Goal: Task Accomplishment & Management: Manage account settings

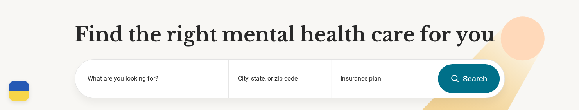
scroll to position [74, 0]
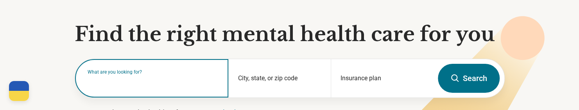
click at [164, 85] on input "text" at bounding box center [154, 81] width 132 height 9
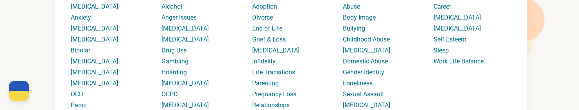
scroll to position [0, 0]
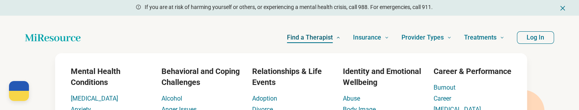
click at [305, 38] on span "Find a Therapist" at bounding box center [310, 37] width 46 height 11
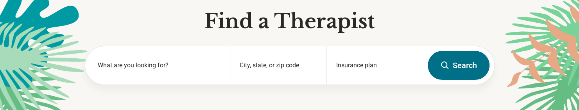
scroll to position [38, 0]
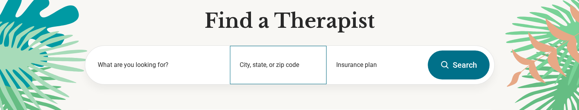
click at [257, 66] on div "City, state, or zip code" at bounding box center [278, 65] width 97 height 38
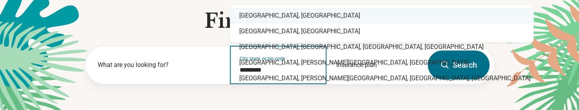
click at [294, 12] on div "[GEOGRAPHIC_DATA], [GEOGRAPHIC_DATA]" at bounding box center [382, 16] width 304 height 16
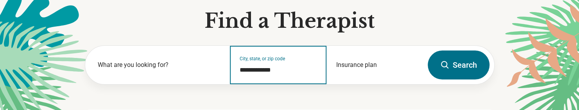
type input "**********"
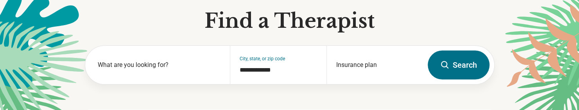
click at [473, 66] on button "Search" at bounding box center [459, 64] width 62 height 29
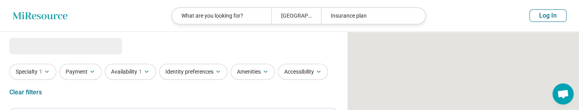
select select "***"
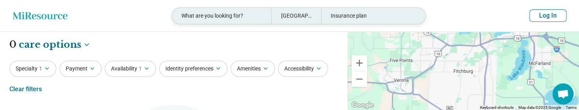
click at [232, 16] on div "What are you looking for?" at bounding box center [221, 16] width 99 height 16
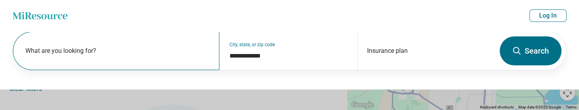
click at [141, 39] on div "What are you looking for?" at bounding box center [116, 51] width 207 height 38
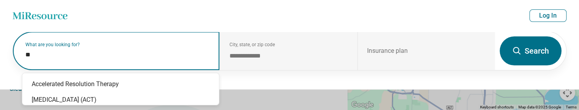
type input "*"
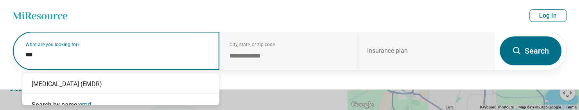
type input "****"
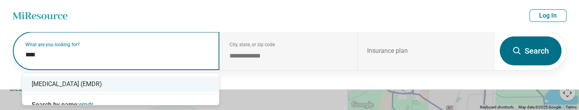
click at [152, 82] on div "[MEDICAL_DATA] (EMDR)" at bounding box center [120, 84] width 197 height 16
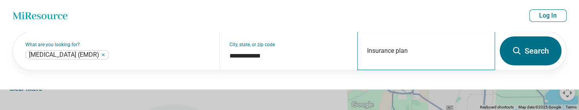
click at [449, 50] on div "Insurance plan" at bounding box center [427, 51] width 138 height 38
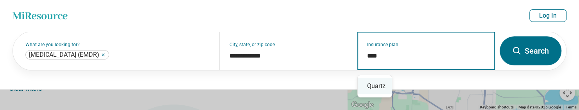
click at [380, 90] on div "Quartz" at bounding box center [375, 86] width 34 height 16
type input "******"
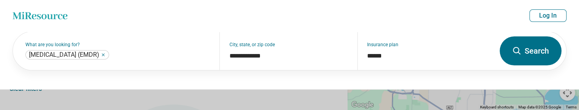
click at [528, 54] on button "Search" at bounding box center [531, 50] width 62 height 29
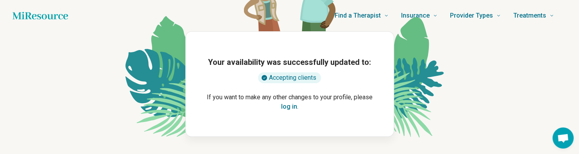
click at [288, 104] on button "log in" at bounding box center [289, 106] width 16 height 9
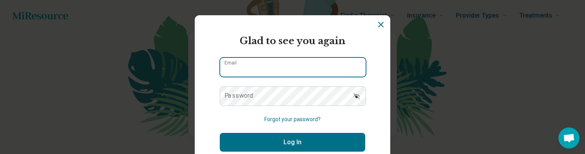
click at [293, 74] on input "Email" at bounding box center [293, 67] width 146 height 19
type input "**********"
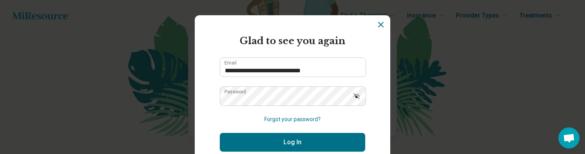
click at [304, 142] on button "Log In" at bounding box center [293, 142] width 146 height 19
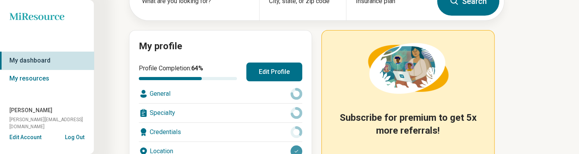
scroll to position [78, 0]
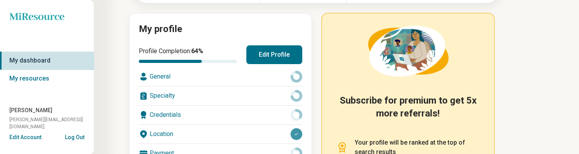
click at [264, 59] on button "Edit Profile" at bounding box center [274, 54] width 56 height 19
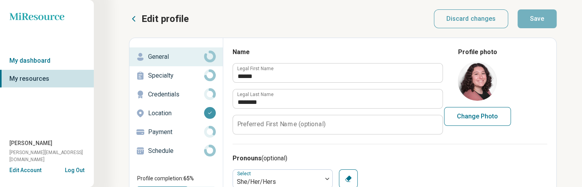
click at [176, 76] on p "Specialty" at bounding box center [176, 75] width 56 height 9
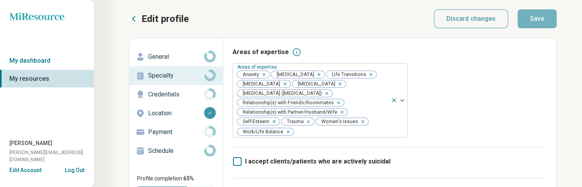
click at [183, 59] on p "General" at bounding box center [176, 56] width 56 height 9
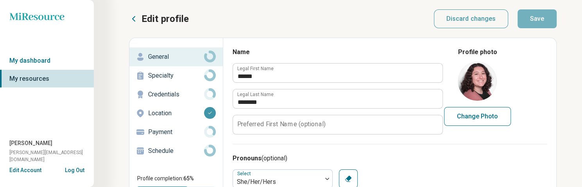
click at [185, 73] on p "Specialty" at bounding box center [176, 75] width 56 height 9
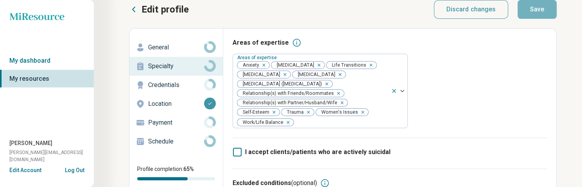
scroll to position [9, 0]
click at [162, 83] on p "Credentials" at bounding box center [176, 85] width 56 height 9
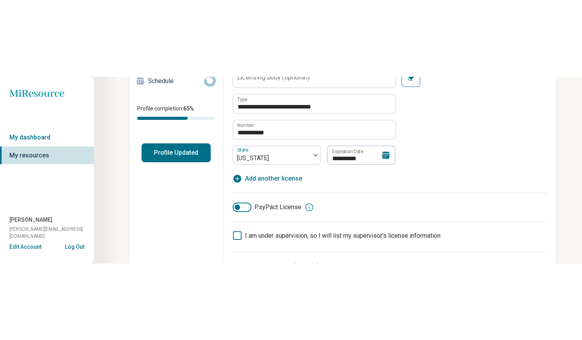
scroll to position [147, 0]
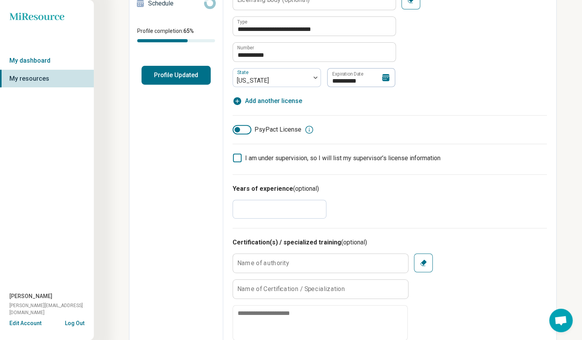
drag, startPoint x: 250, startPoint y: 207, endPoint x: 212, endPoint y: 210, distance: 37.6
click at [212, 154] on div "**********" at bounding box center [343, 340] width 428 height 900
type textarea "*"
type input "*"
click at [211, 154] on div "Edit profile General Specialty Credentials Location Payment Schedule Profile co…" at bounding box center [176, 340] width 94 height 899
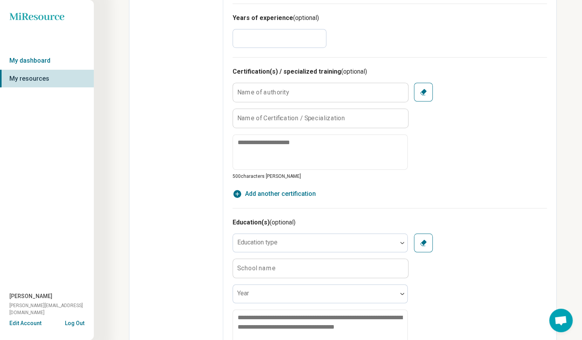
scroll to position [0, 0]
